Goal: Information Seeking & Learning: Understand process/instructions

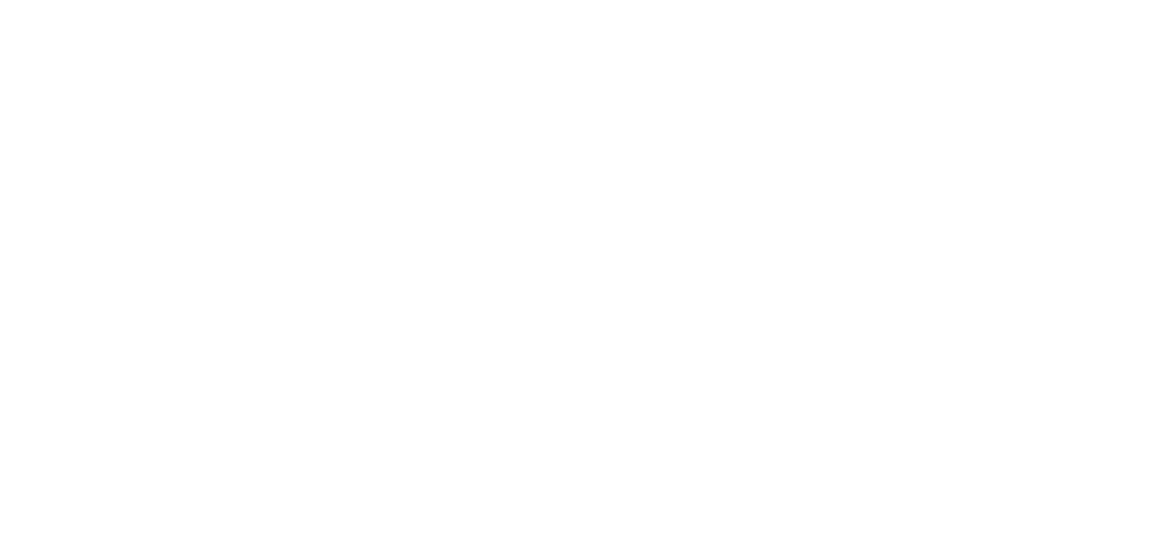
select select "*"
select select "**"
select select "****"
select select "*"
select select "**"
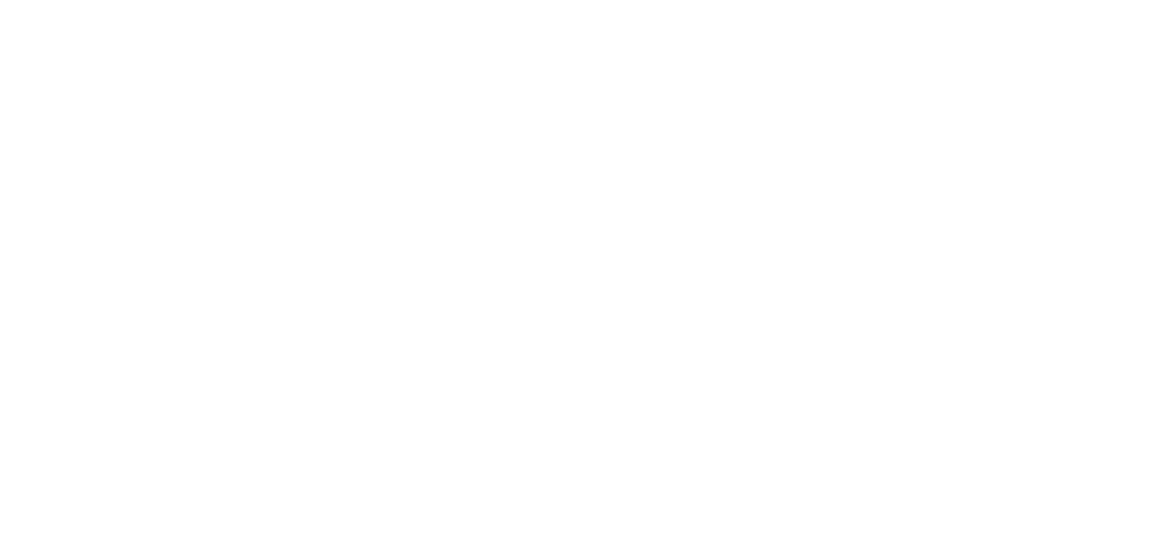
select select "****"
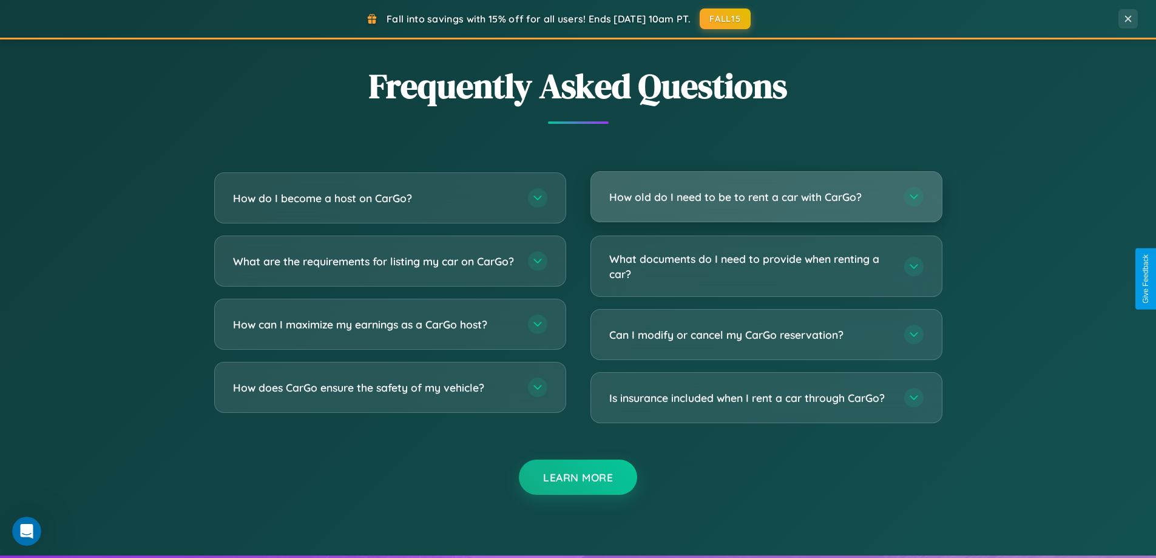
click at [766, 197] on h3 "How old do I need to be to rent a car with CarGo?" at bounding box center [750, 196] width 283 height 15
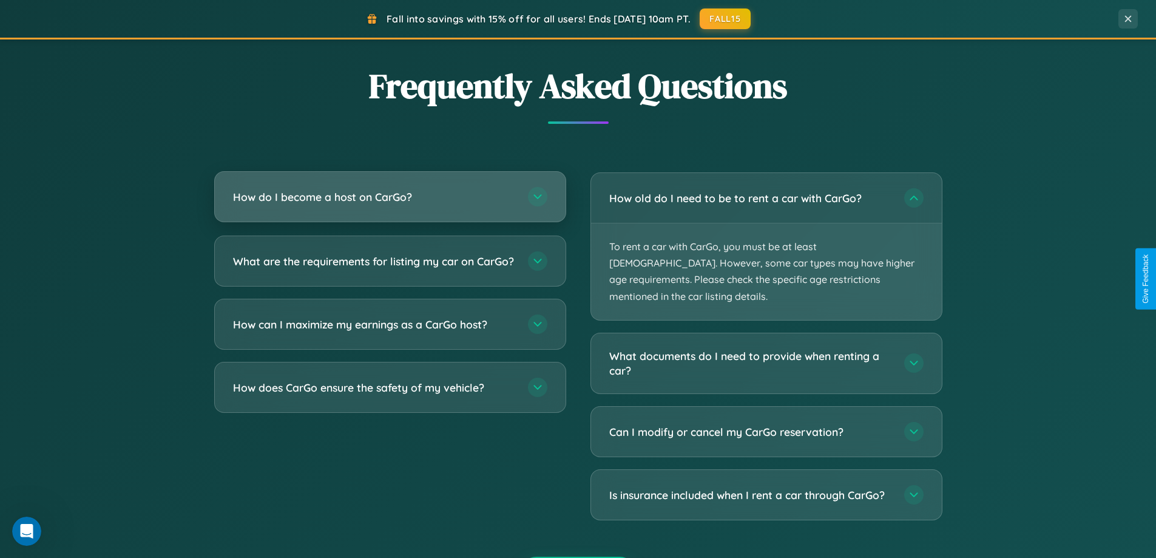
click at [389, 198] on h3 "How do I become a host on CarGo?" at bounding box center [374, 196] width 283 height 15
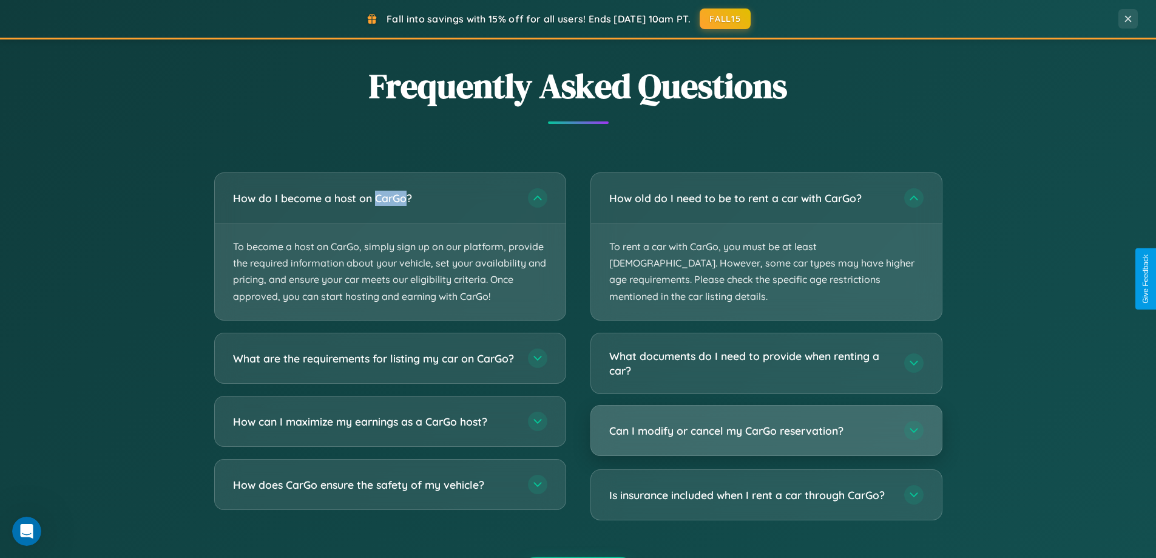
click at [766, 423] on h3 "Can I modify or cancel my CarGo reservation?" at bounding box center [750, 430] width 283 height 15
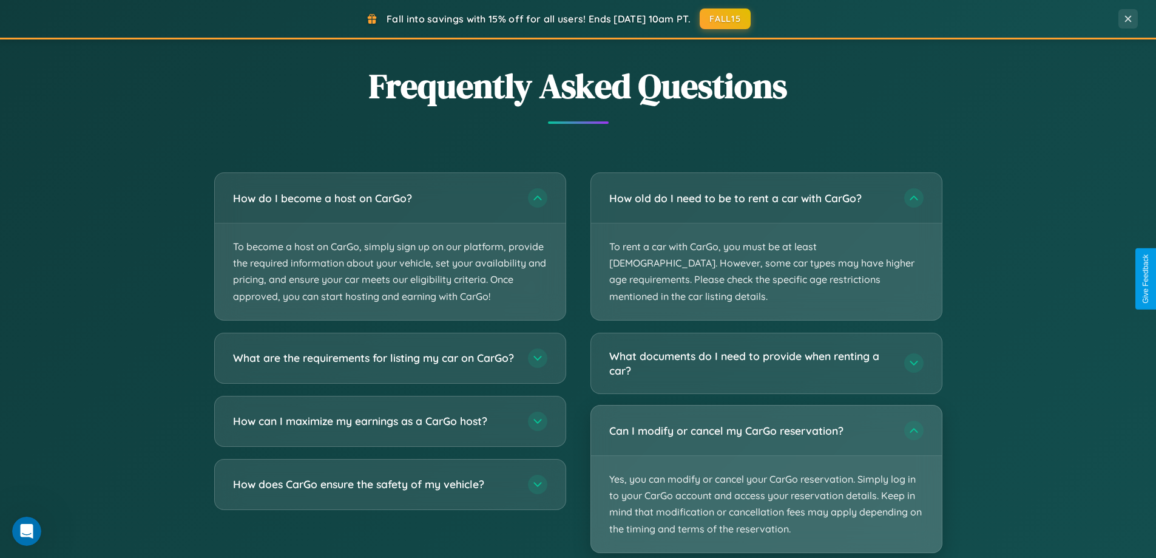
click at [766, 462] on p "Yes, you can modify or cancel your CarGo reservation. Simply log in to your Car…" at bounding box center [766, 504] width 351 height 96
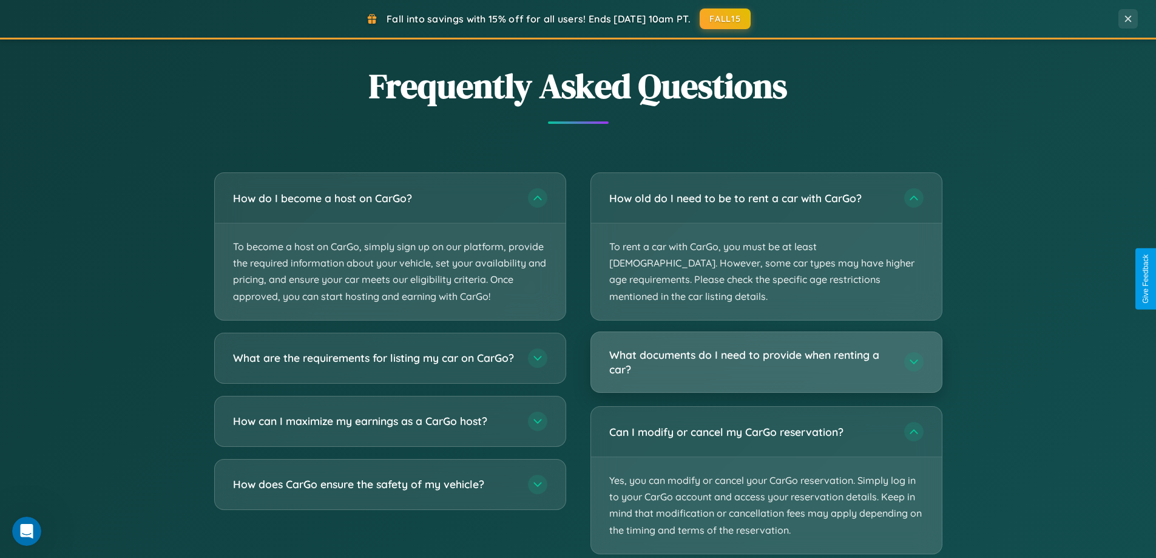
click at [766, 347] on h3 "What documents do I need to provide when renting a car?" at bounding box center [750, 362] width 283 height 30
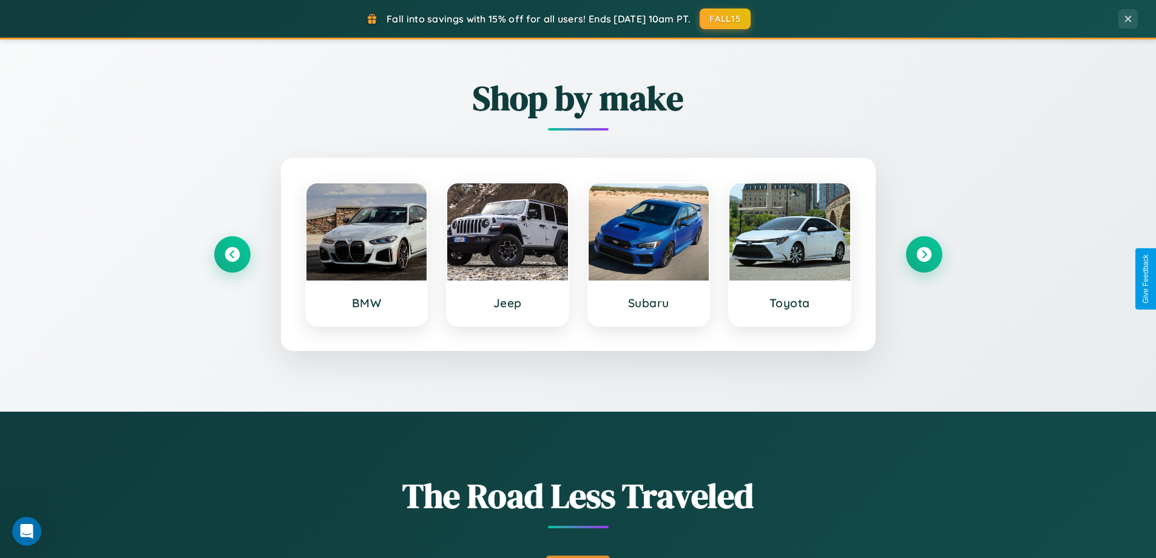
scroll to position [523, 0]
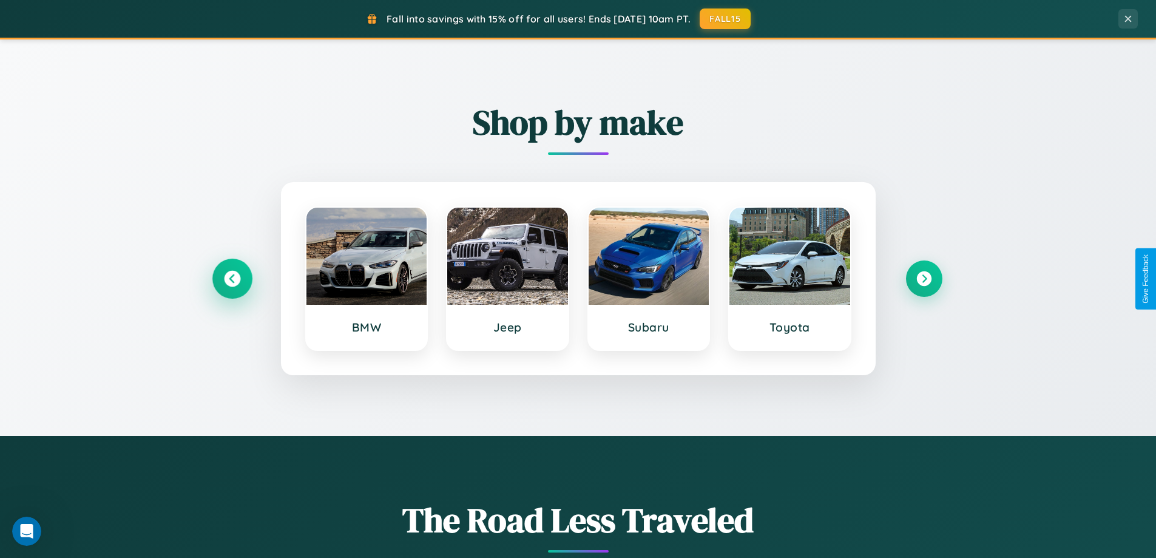
click at [232, 278] on icon at bounding box center [232, 279] width 16 height 16
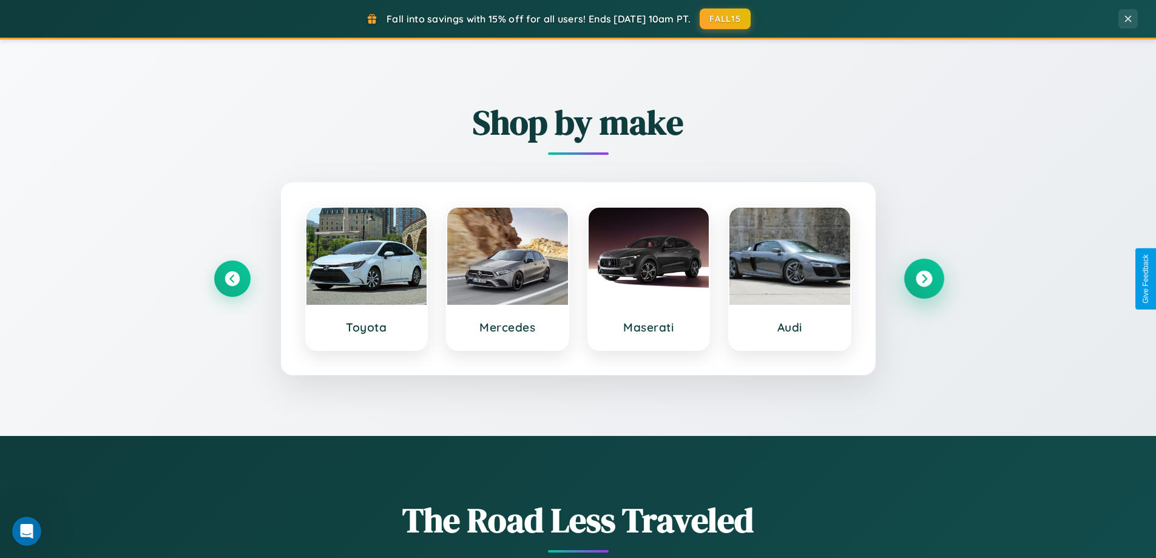
click at [923, 278] on icon at bounding box center [923, 279] width 16 height 16
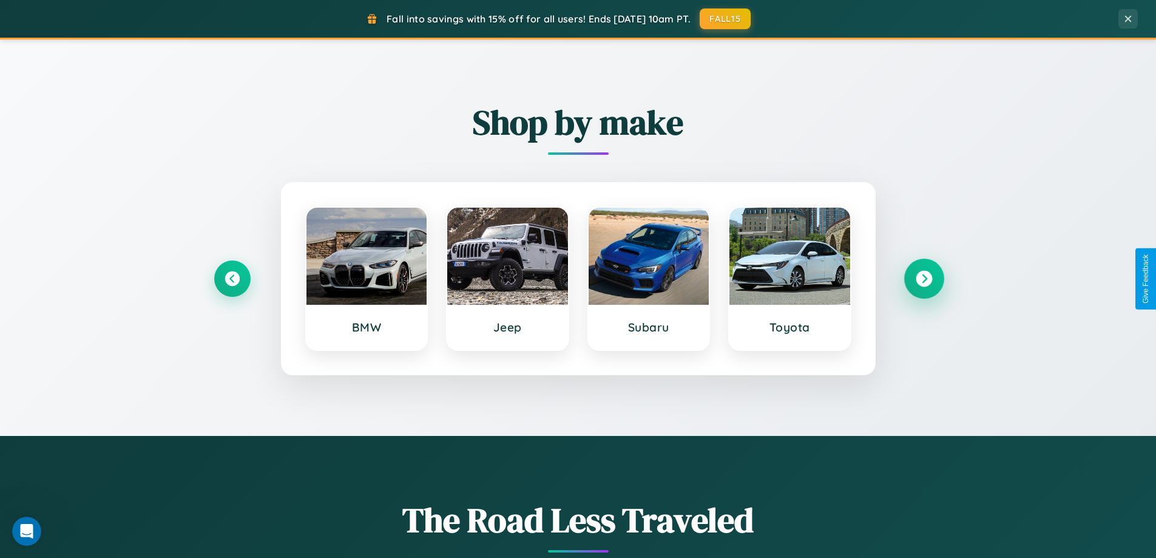
click at [923, 278] on icon at bounding box center [923, 279] width 16 height 16
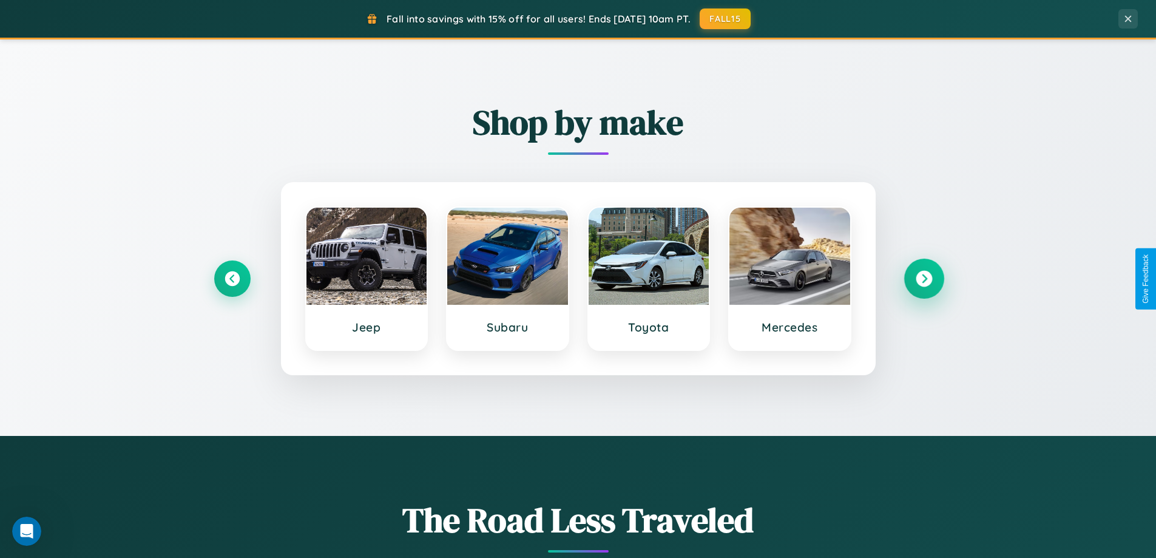
click at [923, 278] on icon at bounding box center [923, 279] width 16 height 16
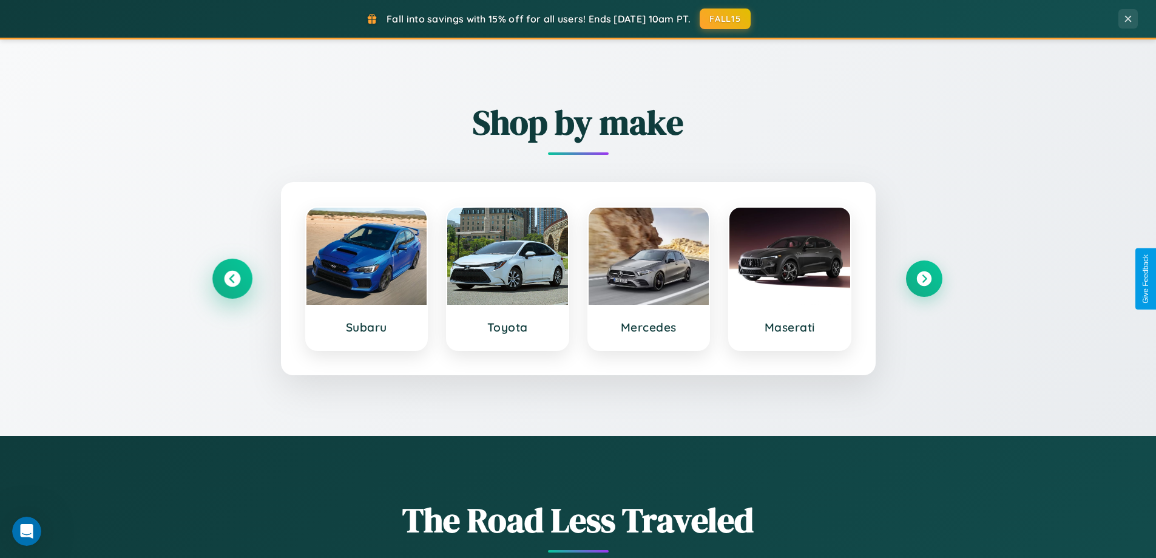
click at [232, 278] on icon at bounding box center [232, 279] width 16 height 16
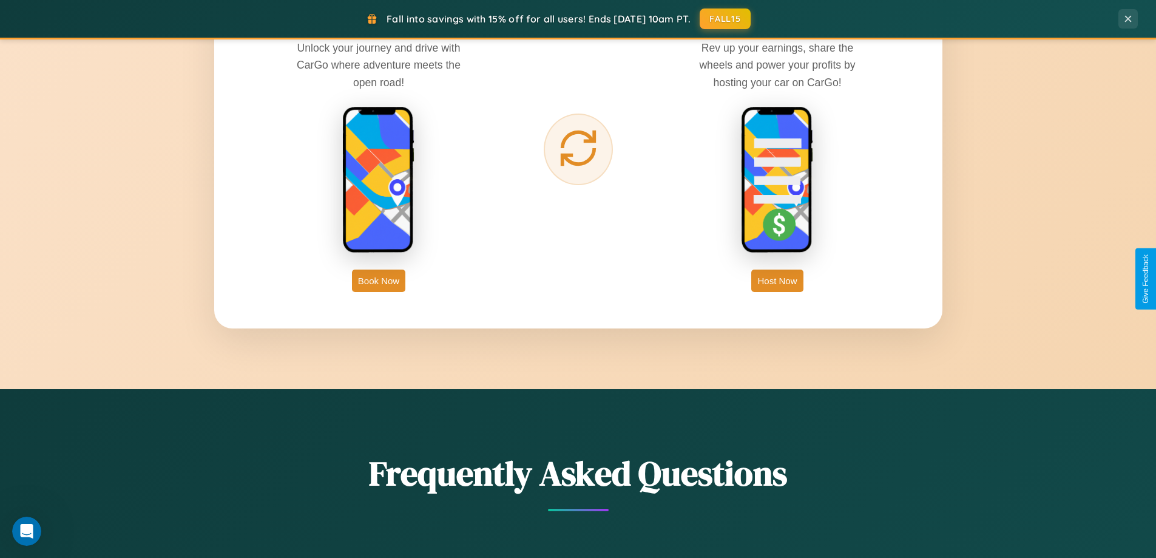
scroll to position [1949, 0]
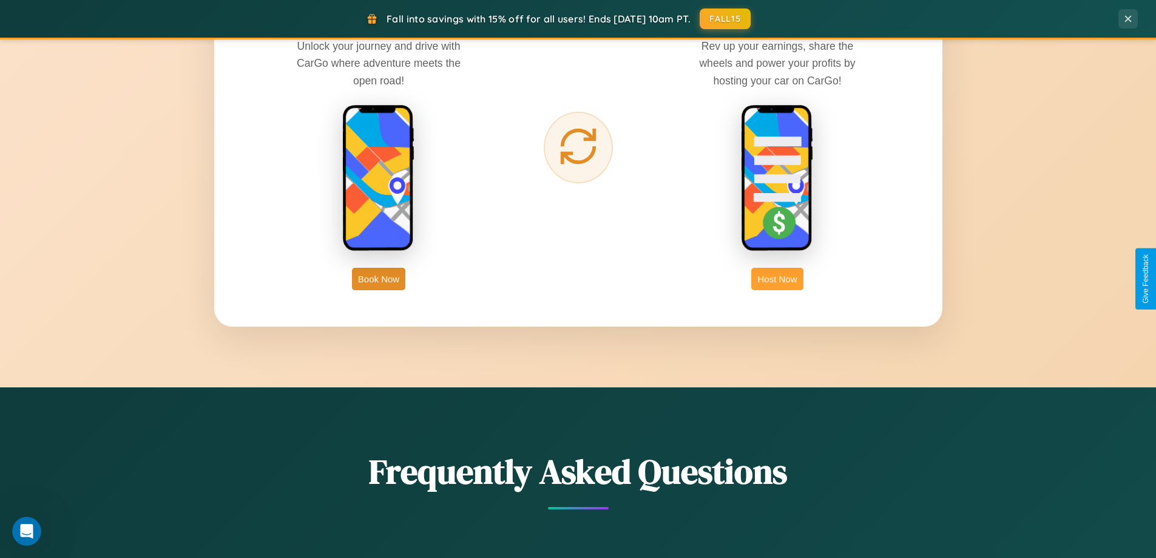
click at [777, 278] on button "Host Now" at bounding box center [777, 279] width 52 height 22
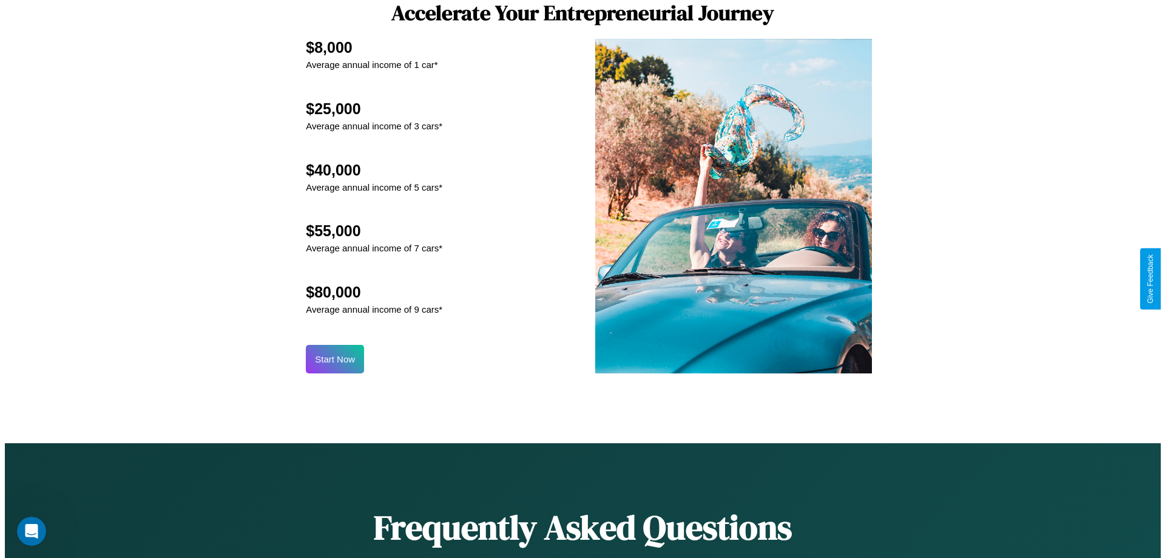
scroll to position [1265, 0]
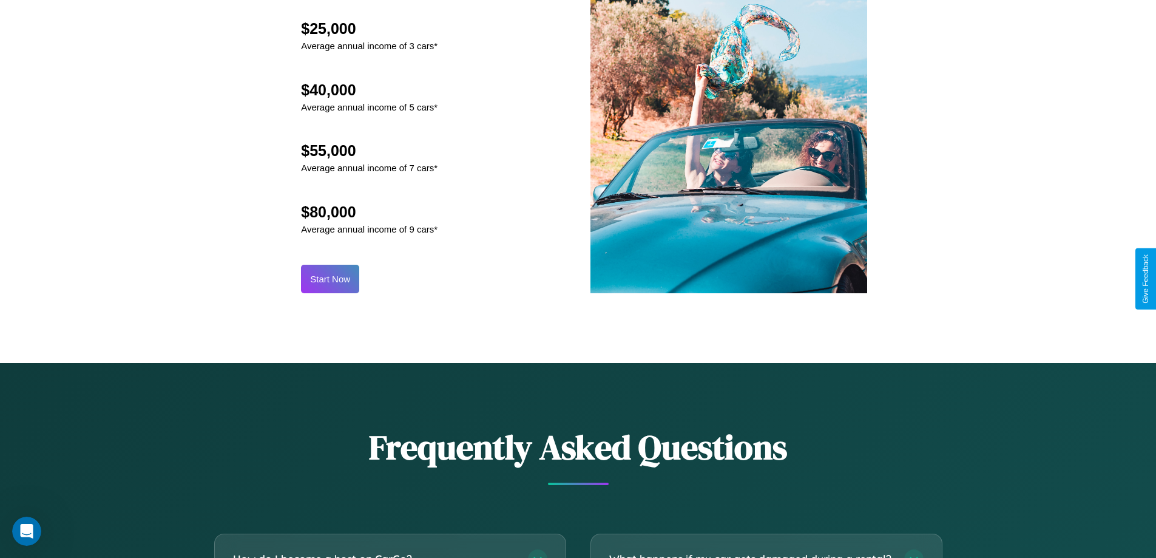
click at [330, 278] on button "Start Now" at bounding box center [330, 279] width 58 height 29
